Goal: Book appointment/travel/reservation

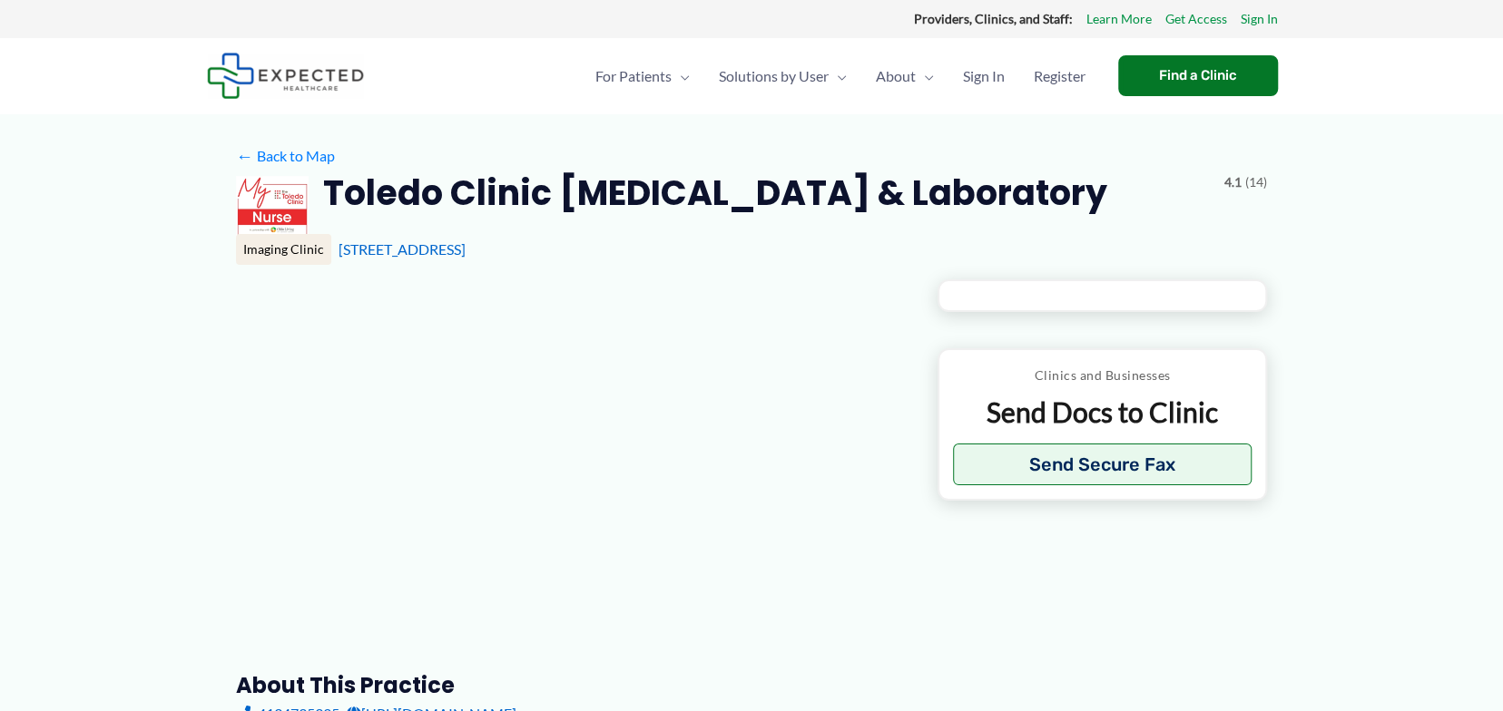
type input "**********"
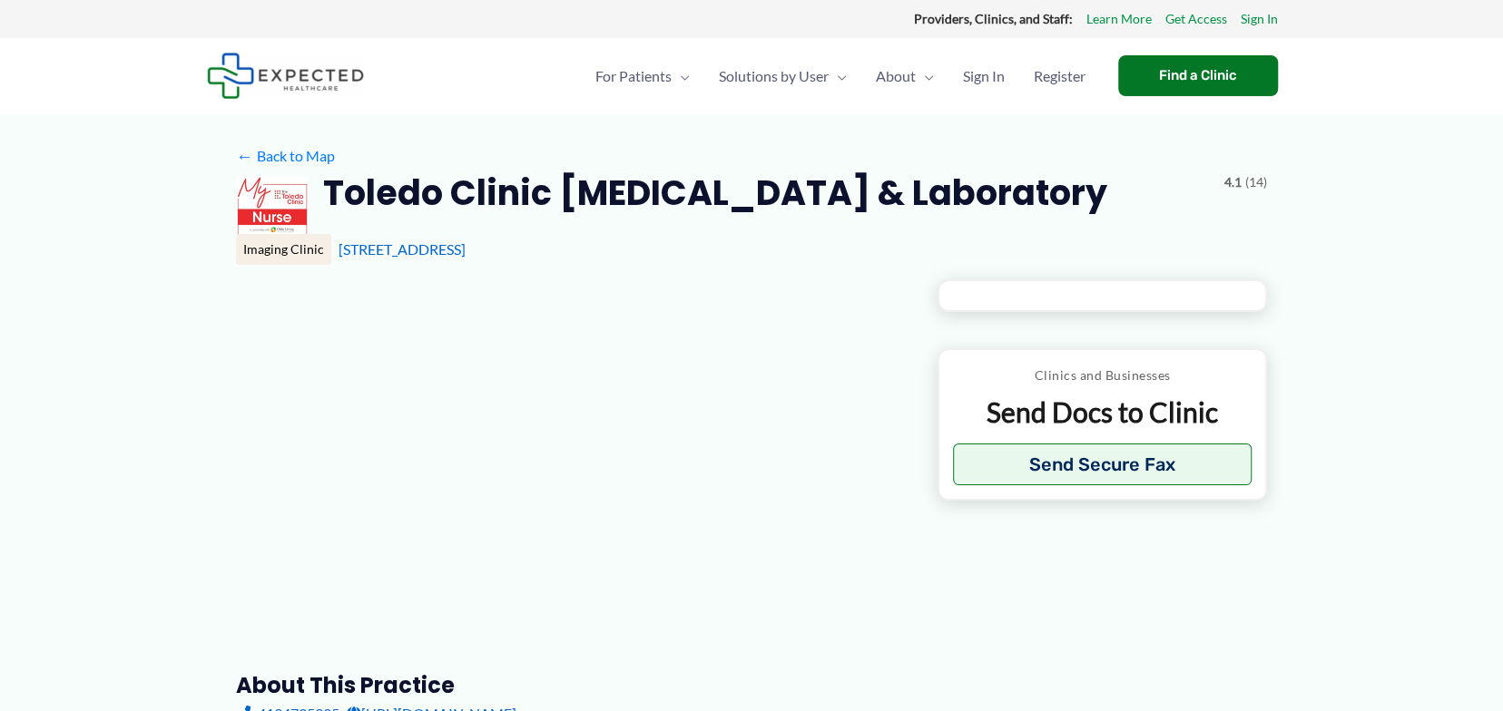
type input "**********"
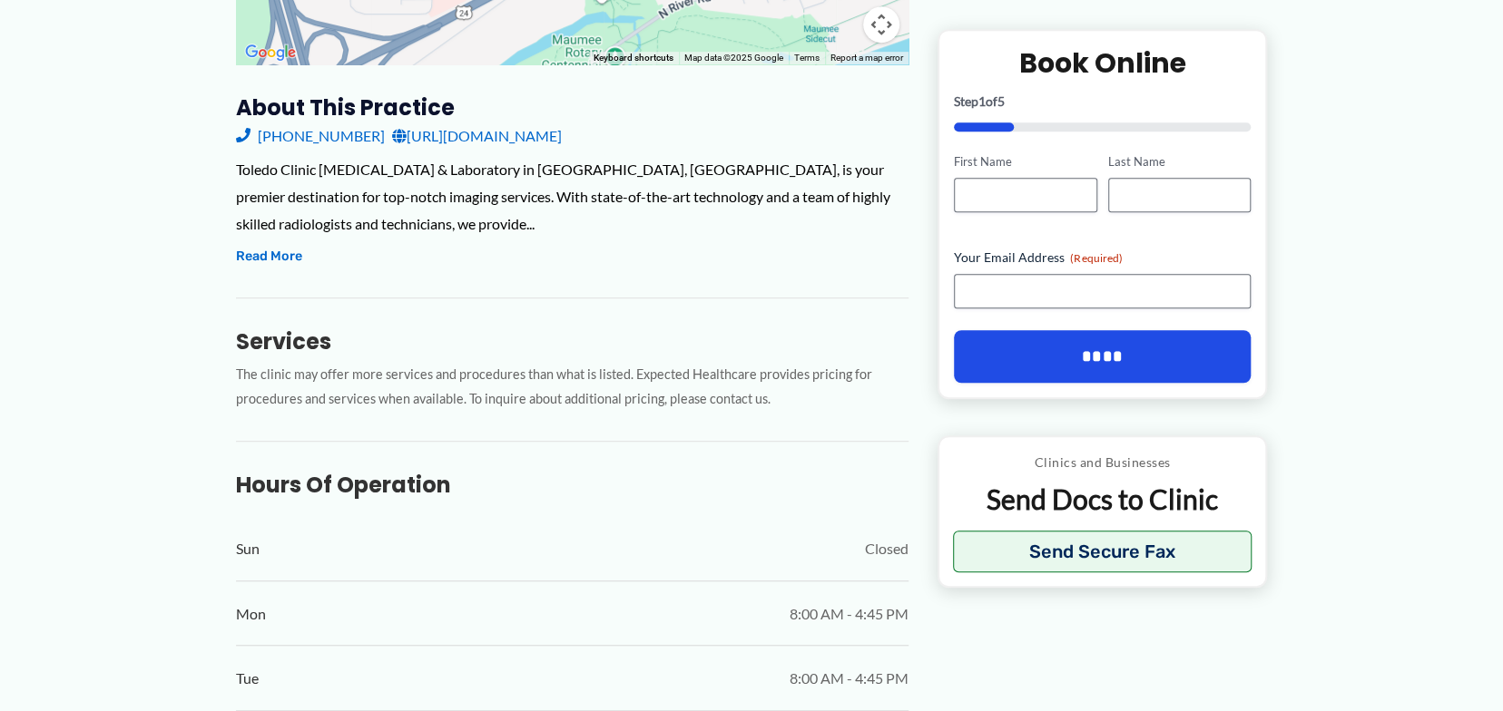
scroll to position [363, 0]
